Goal: Transaction & Acquisition: Purchase product/service

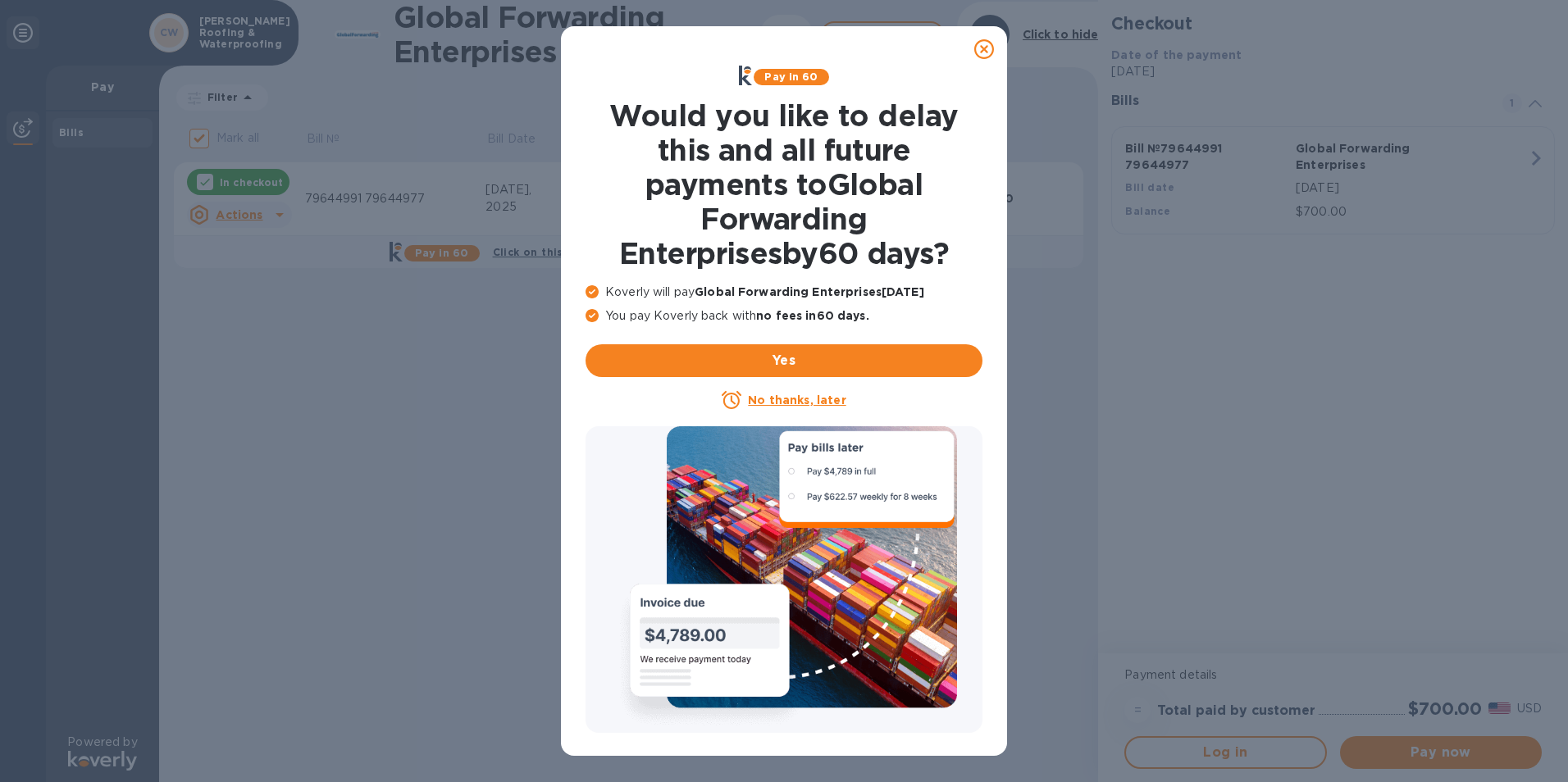
click at [812, 401] on u "No thanks, later" at bounding box center [796, 400] width 98 height 13
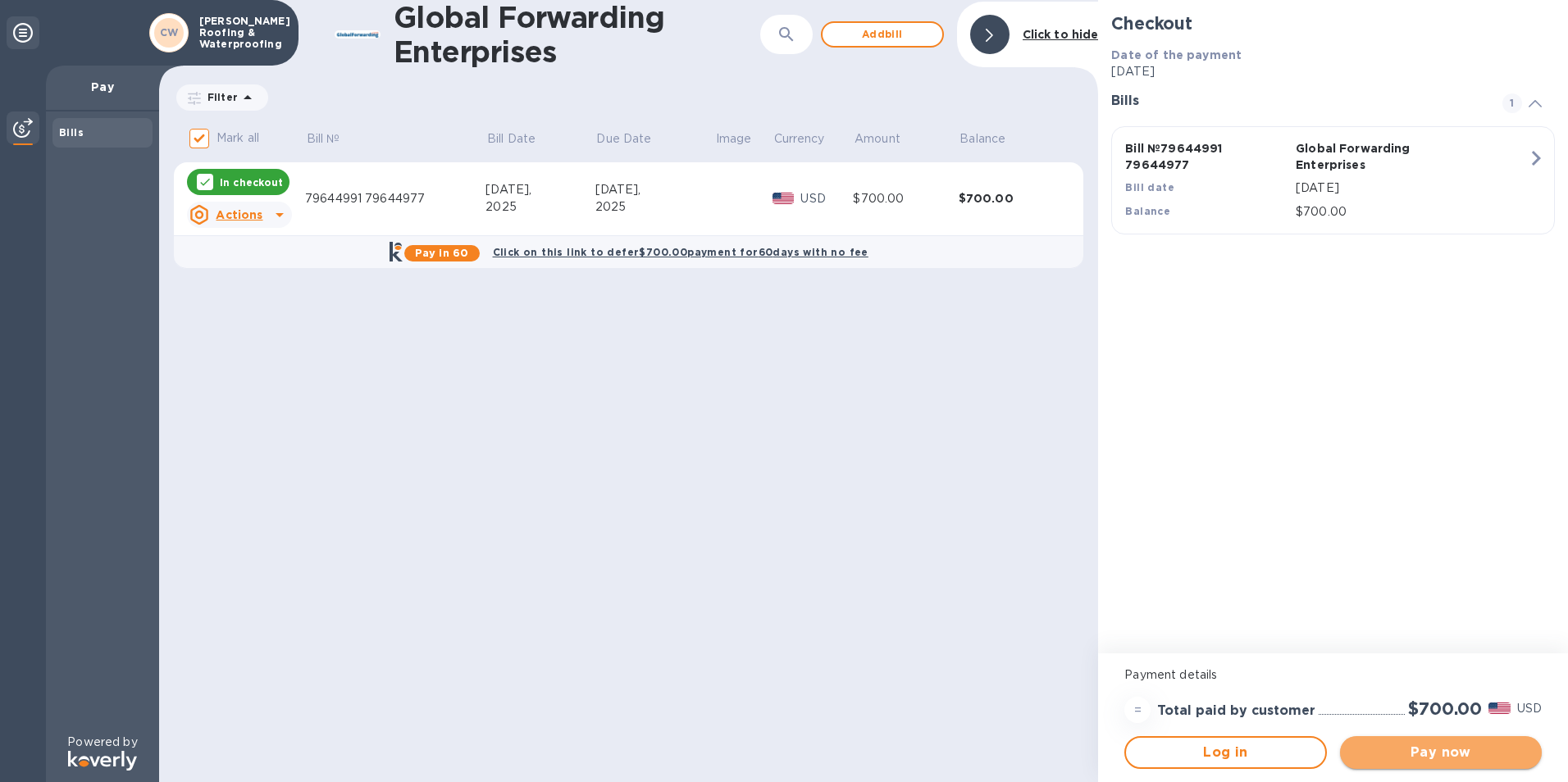
click at [1470, 743] on span "Pay now" at bounding box center [1440, 753] width 175 height 20
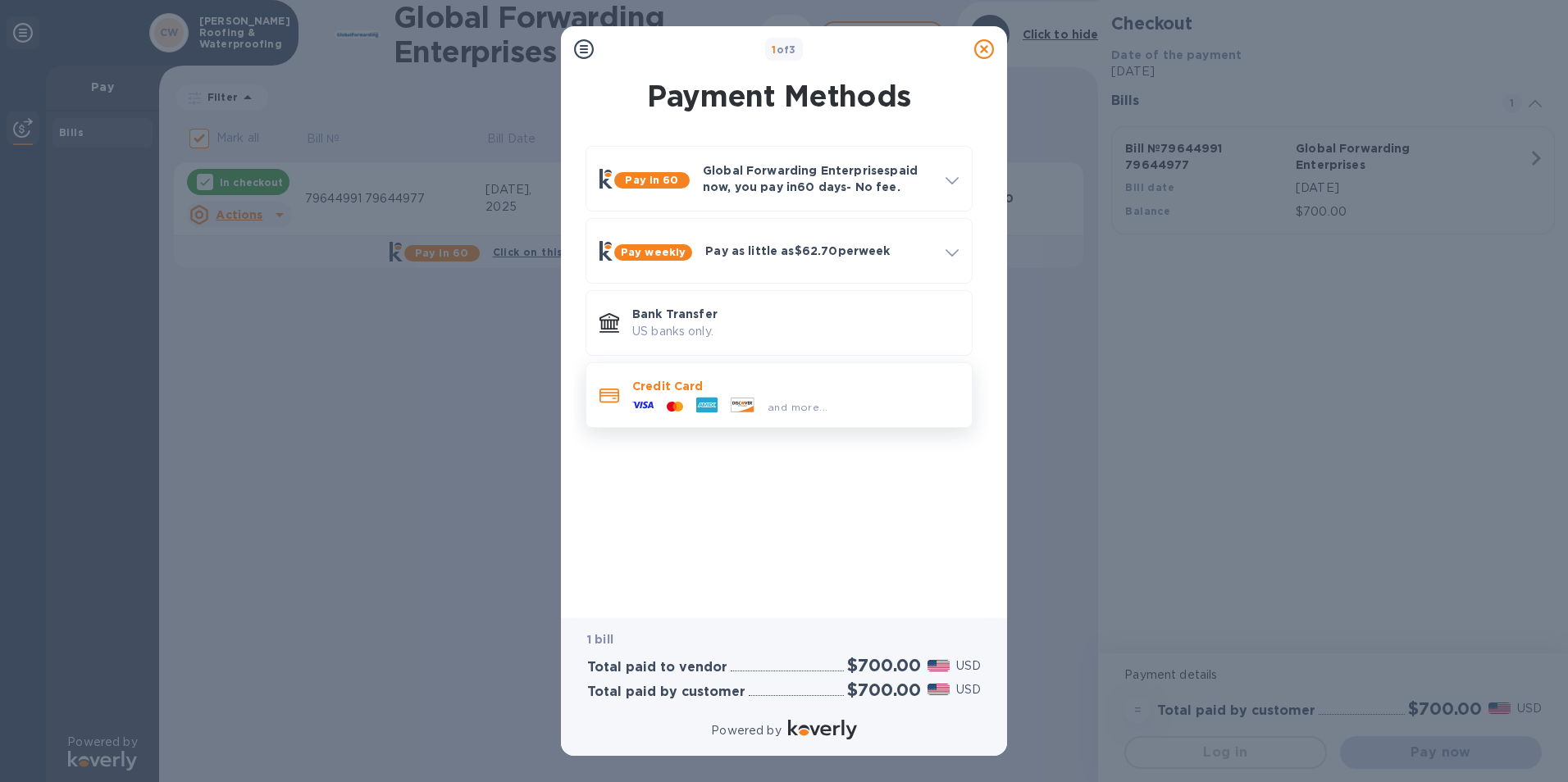
click at [718, 396] on div at bounding box center [707, 407] width 35 height 24
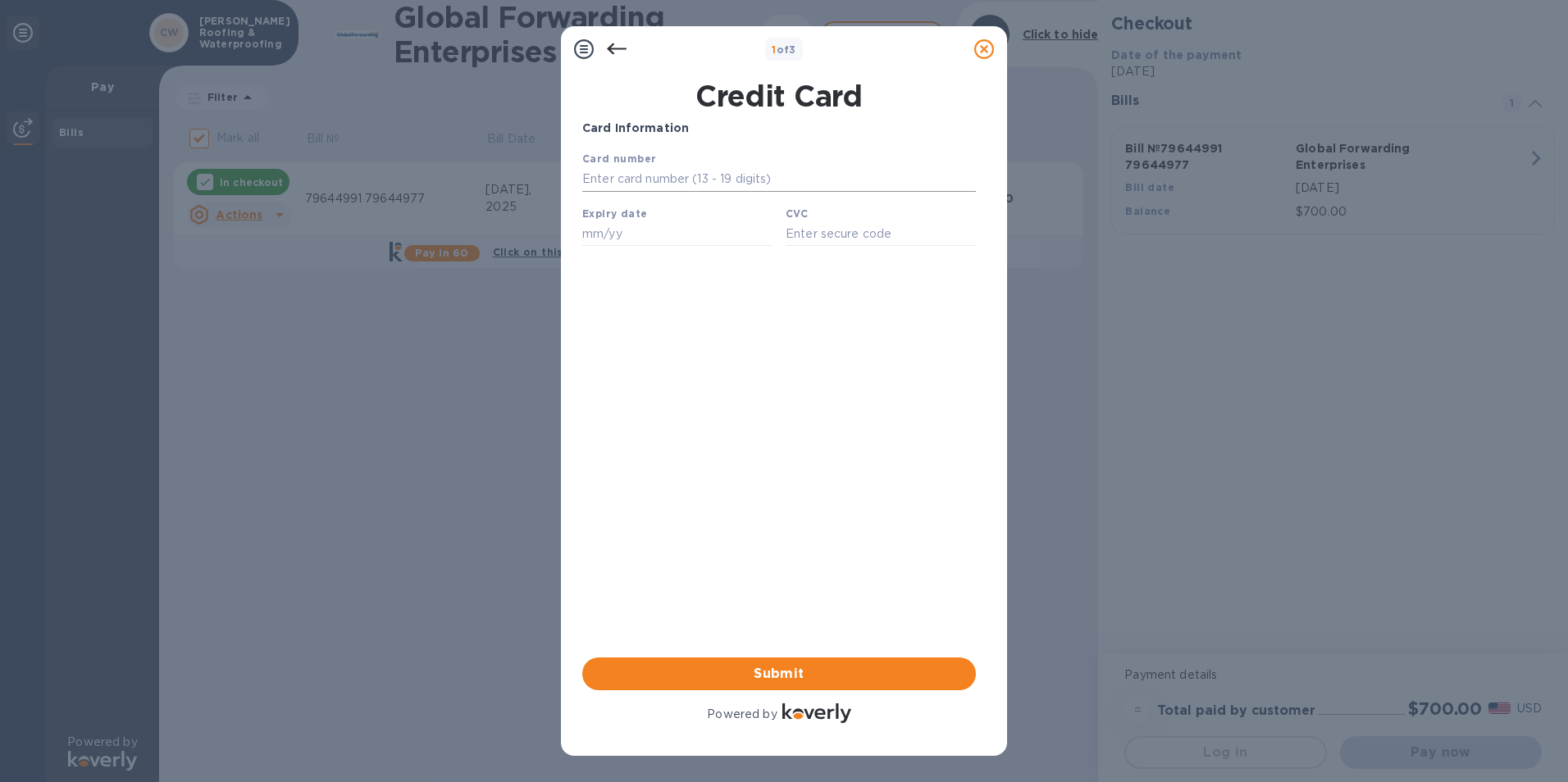
click at [707, 169] on input "text" at bounding box center [779, 180] width 394 height 24
type input "[CREDIT_CARD_NUMBER]"
click at [671, 246] on input "text" at bounding box center [677, 233] width 190 height 24
type input "12/25"
click at [812, 223] on div "CVC" at bounding box center [881, 226] width 204 height 55
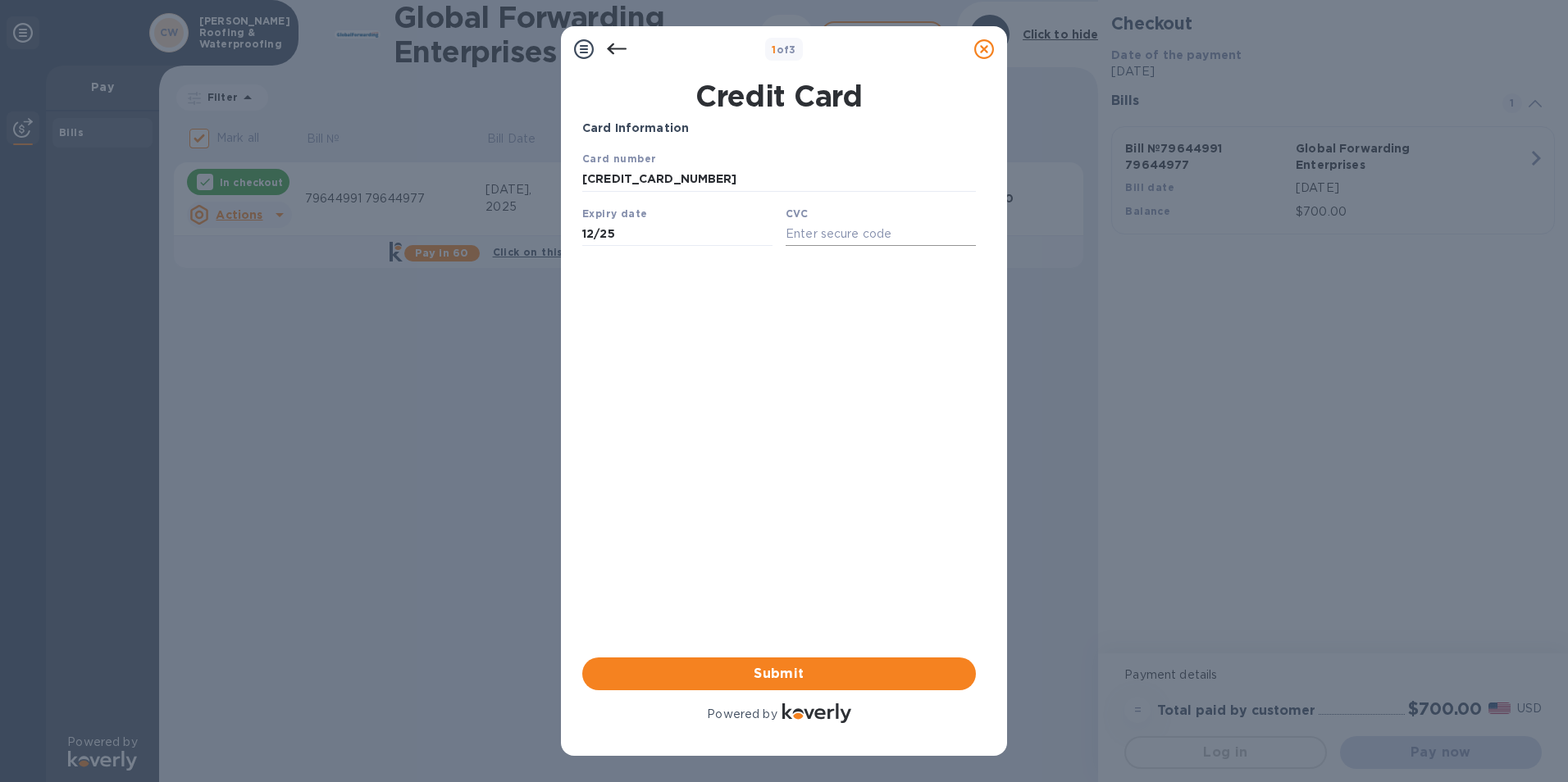
click at [825, 236] on input "text" at bounding box center [881, 233] width 190 height 24
type input "840"
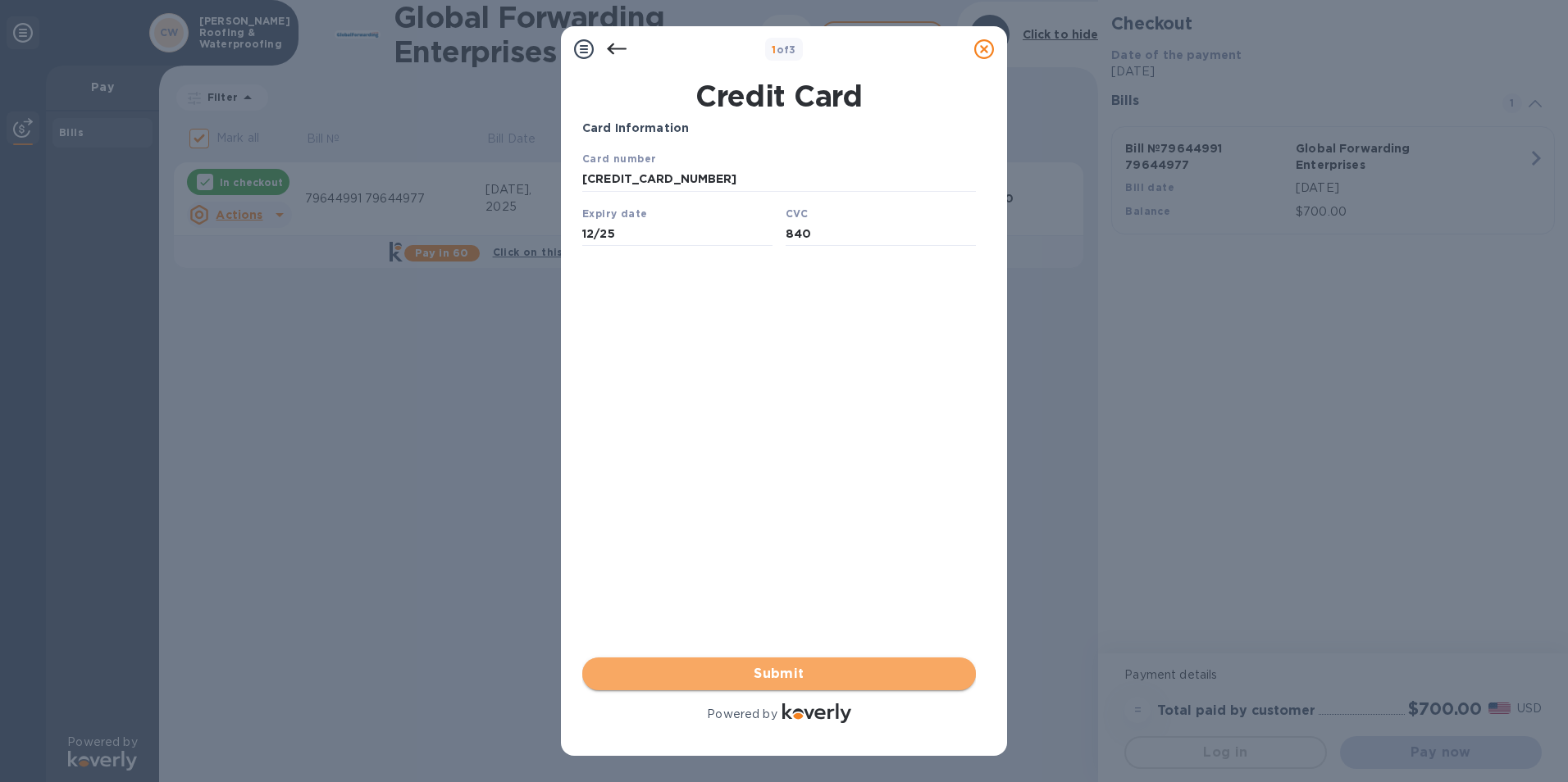
click at [790, 671] on span "Submit" at bounding box center [780, 673] width 368 height 20
